Goal: Navigation & Orientation: Find specific page/section

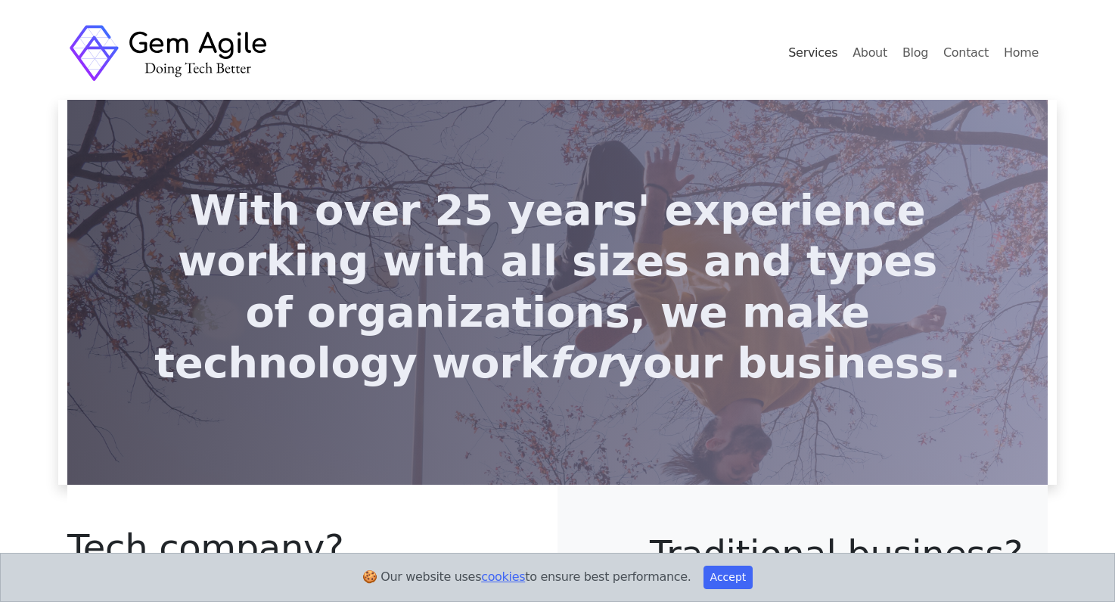
click at [836, 54] on link "Services" at bounding box center [812, 53] width 61 height 30
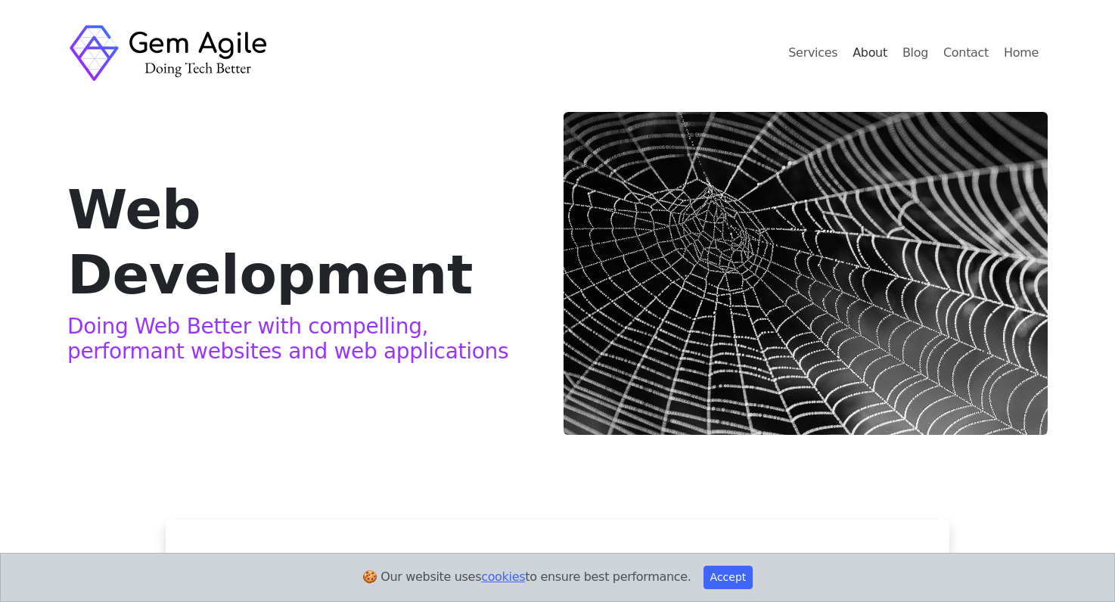
click at [883, 54] on link "About" at bounding box center [869, 53] width 47 height 30
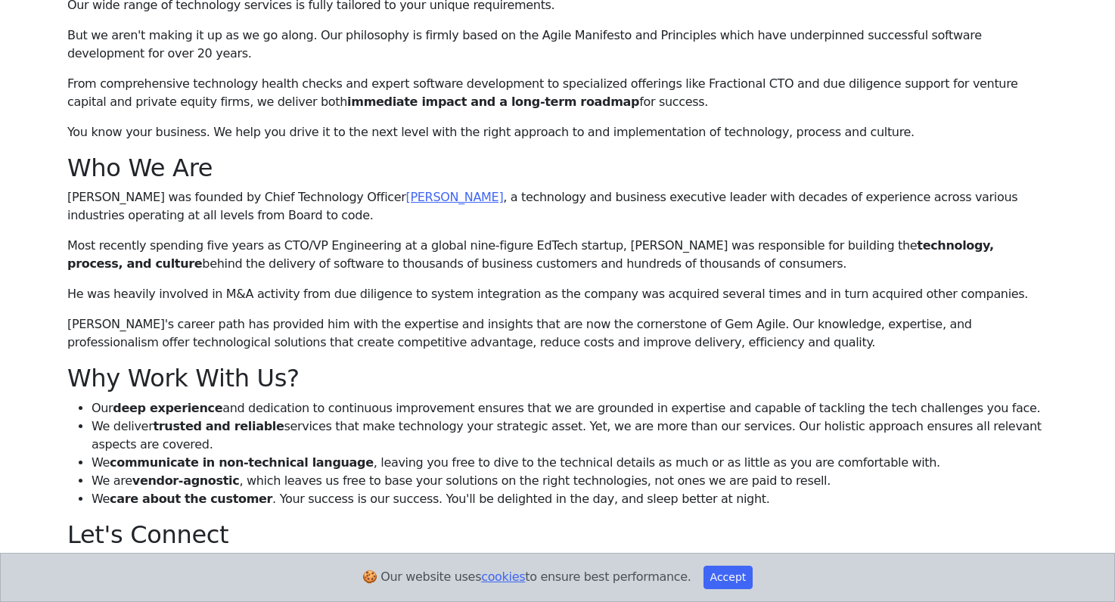
scroll to position [340, 0]
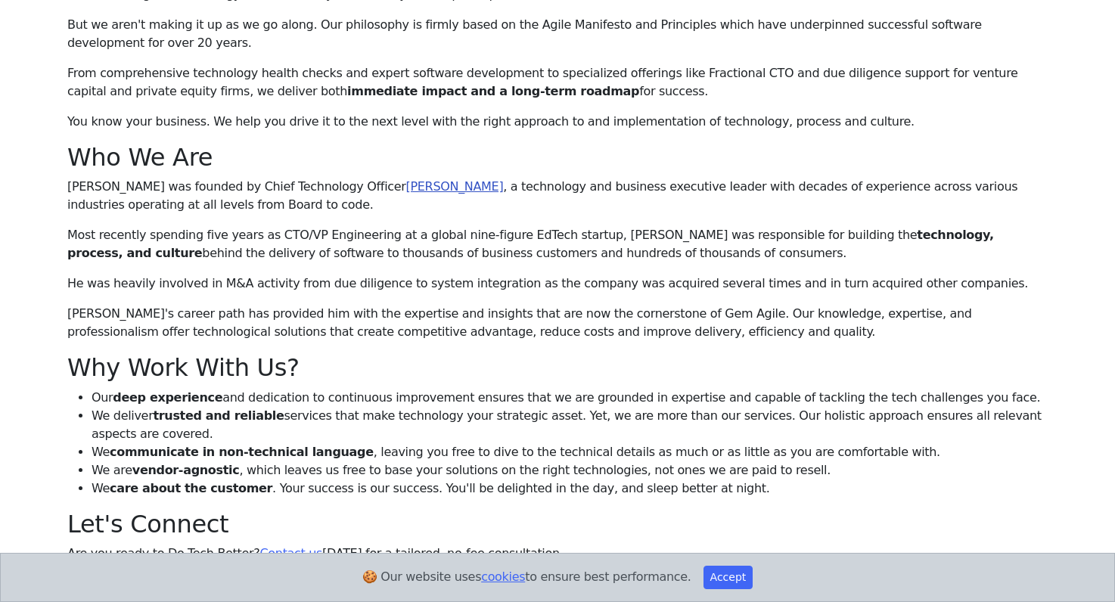
click at [406, 188] on link "Antony Gelberg" at bounding box center [455, 186] width 98 height 14
